Goal: Communication & Community: Connect with others

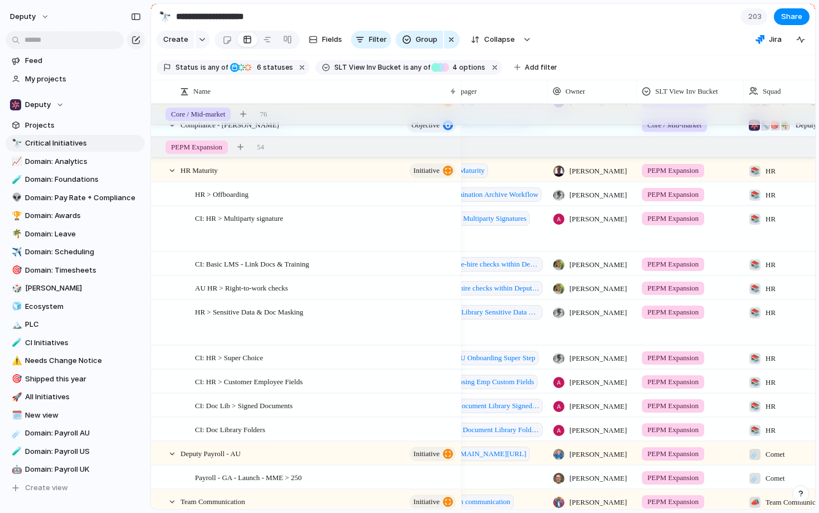
click at [582, 294] on span "[PERSON_NAME]" at bounding box center [597, 288] width 57 height 11
click at [410, 335] on div "[PERSON_NAME] [PERSON_NAME] [PERSON_NAME] [PERSON_NAME] [PERSON_NAME] [PERSON_N…" at bounding box center [409, 256] width 819 height 513
